Goal: Complete application form

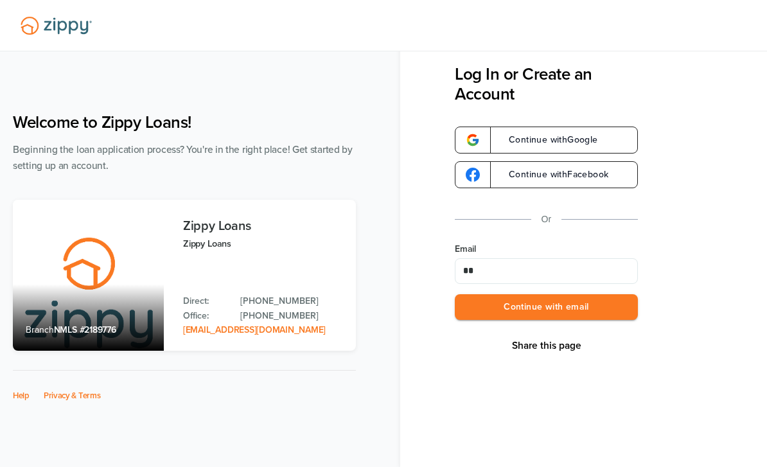
type input "*"
type input "**********"
click at [546, 308] on button "Continue with email" at bounding box center [546, 307] width 183 height 26
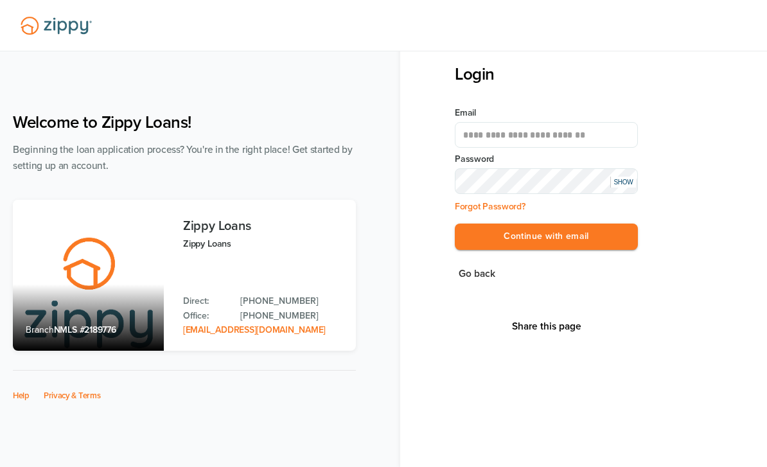
click at [546, 237] on button "Continue with email" at bounding box center [546, 236] width 183 height 26
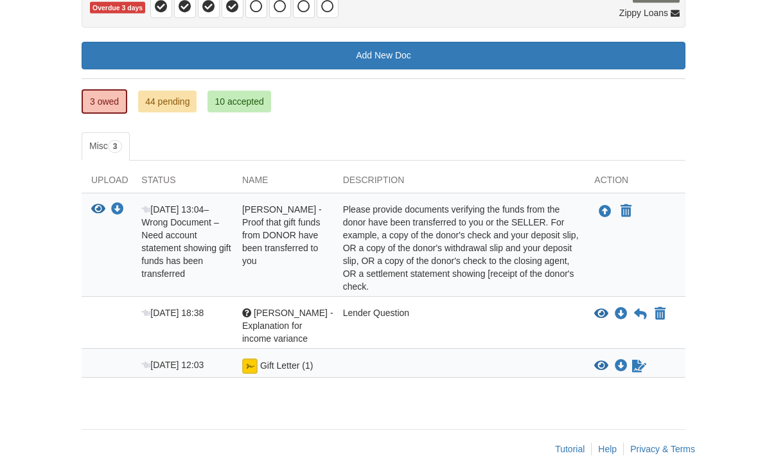
scroll to position [146, 0]
click at [249, 311] on div at bounding box center [246, 312] width 9 height 9
click at [602, 315] on icon "View Corey - Explanation for income variance" at bounding box center [601, 314] width 14 height 13
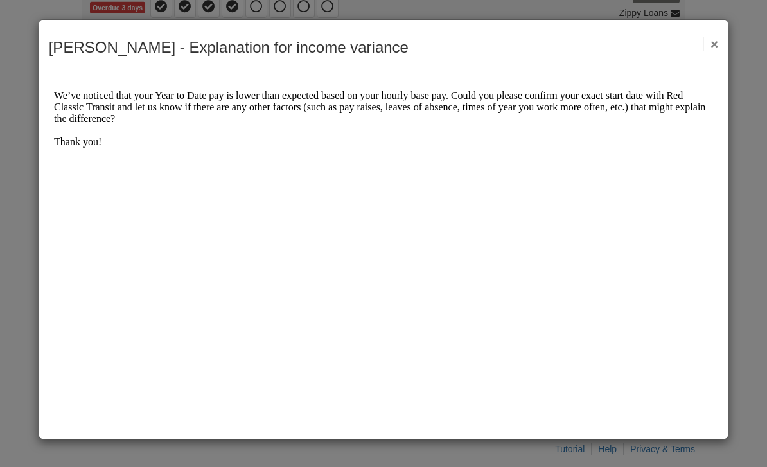
scroll to position [0, 0]
click at [715, 49] on button "×" at bounding box center [710, 43] width 15 height 13
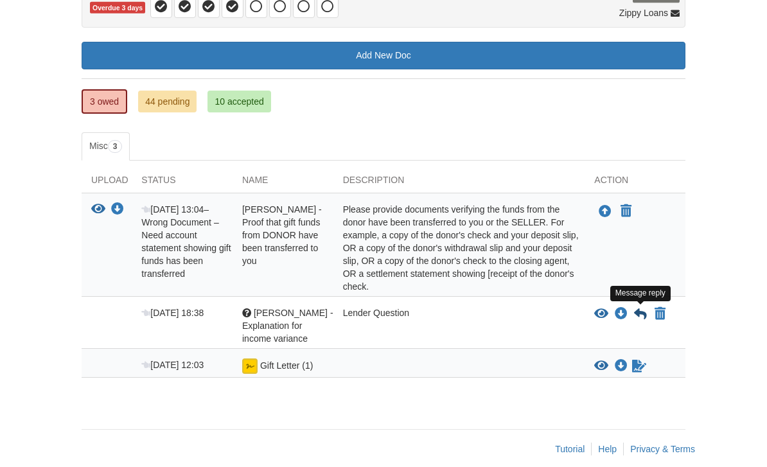
click at [643, 316] on icon at bounding box center [640, 314] width 13 height 13
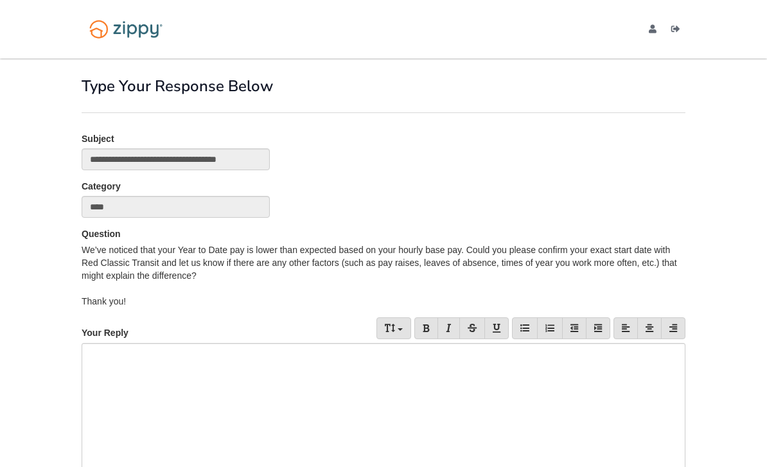
click at [248, 371] on div at bounding box center [384, 426] width 604 height 167
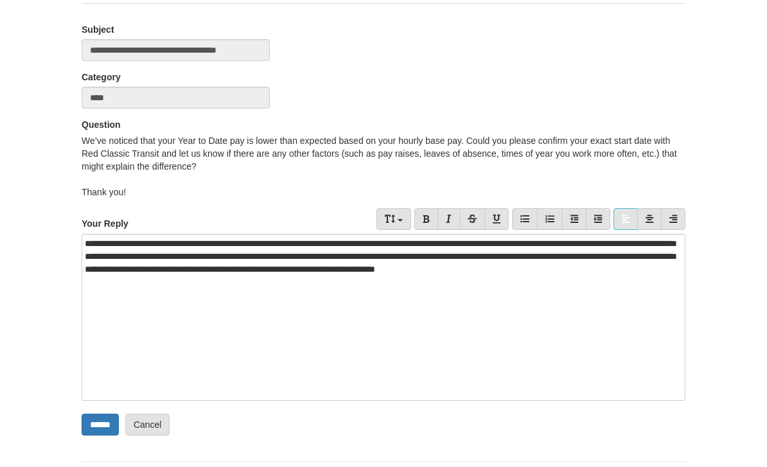
scroll to position [114, 0]
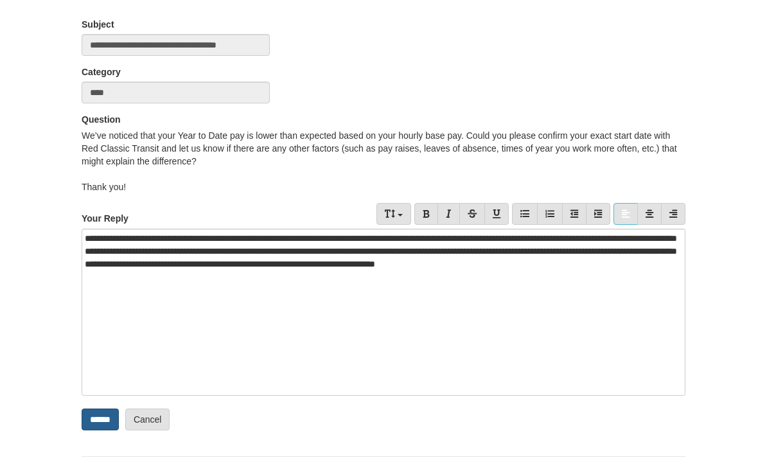
click at [118, 420] on input "******" at bounding box center [100, 419] width 37 height 22
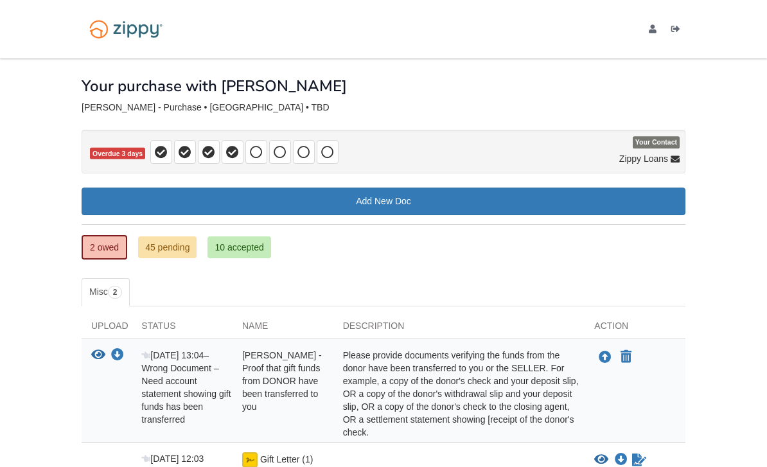
scroll to position [65, 0]
